Goal: Information Seeking & Learning: Stay updated

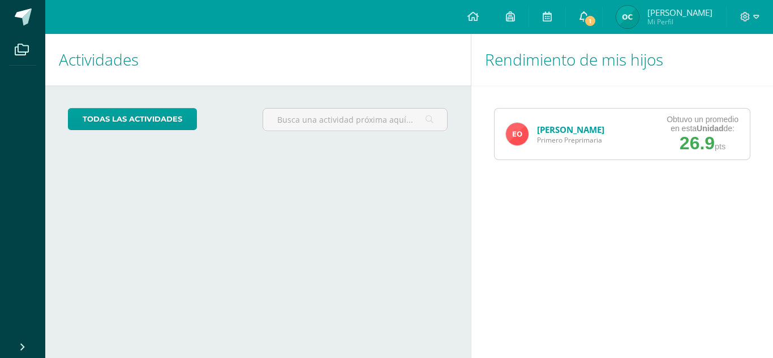
click at [596, 20] on span "1" at bounding box center [590, 21] width 12 height 12
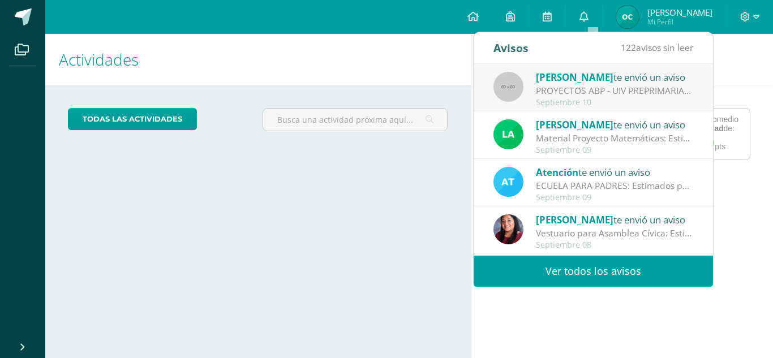
click at [578, 91] on div "PROYECTOS ABP - UIV PREPRIMARIA: Buenos días queridos papitos de Primero primar…" at bounding box center [614, 90] width 157 height 13
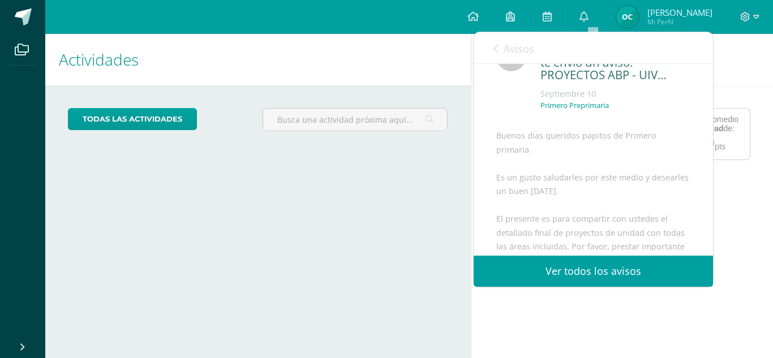
scroll to position [57, 0]
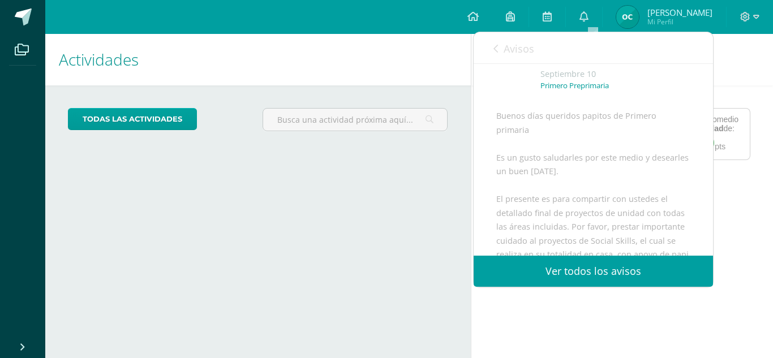
click at [579, 265] on link "Ver todos los avisos" at bounding box center [593, 271] width 239 height 31
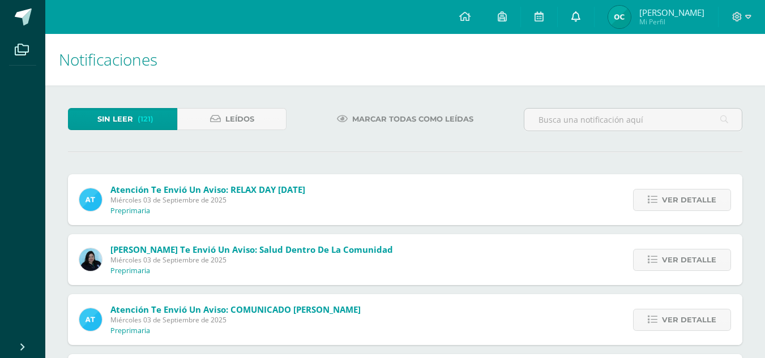
click at [580, 10] on link at bounding box center [575, 17] width 36 height 34
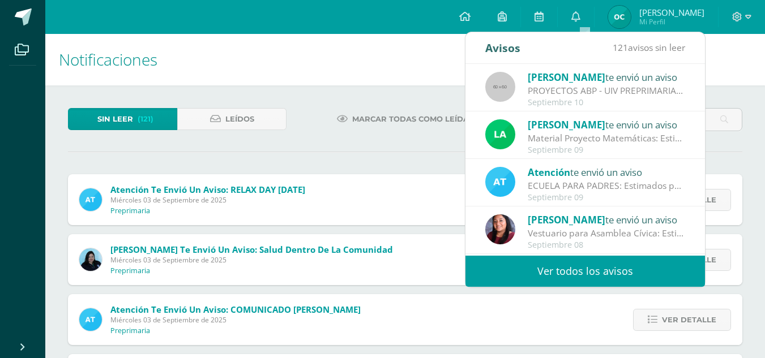
click at [552, 99] on div "Septiembre 10" at bounding box center [605, 103] width 157 height 10
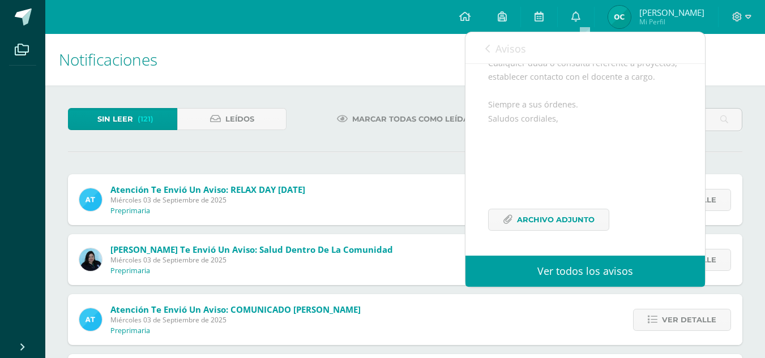
scroll to position [332, 0]
click at [558, 213] on span "Archivo Adjunto" at bounding box center [556, 219] width 78 height 21
click at [555, 222] on span "Archivo Adjunto" at bounding box center [556, 219] width 78 height 21
